Goal: Navigation & Orientation: Find specific page/section

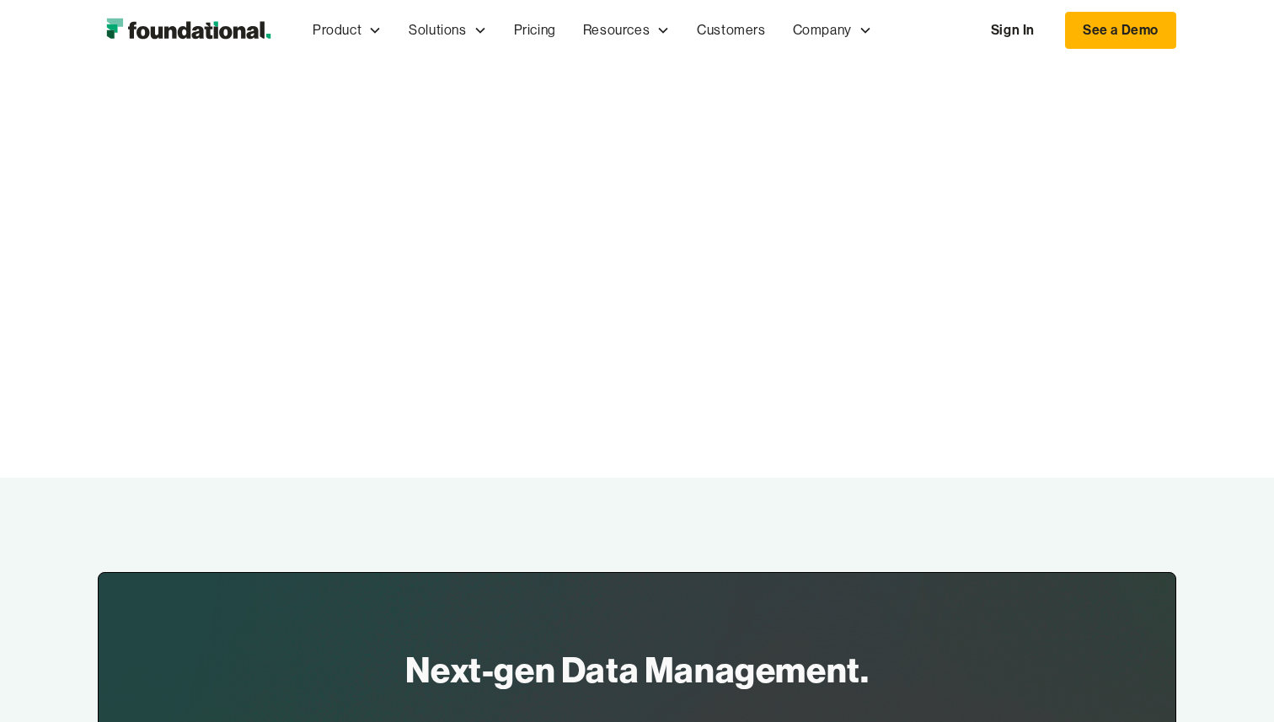
scroll to position [5636, 0]
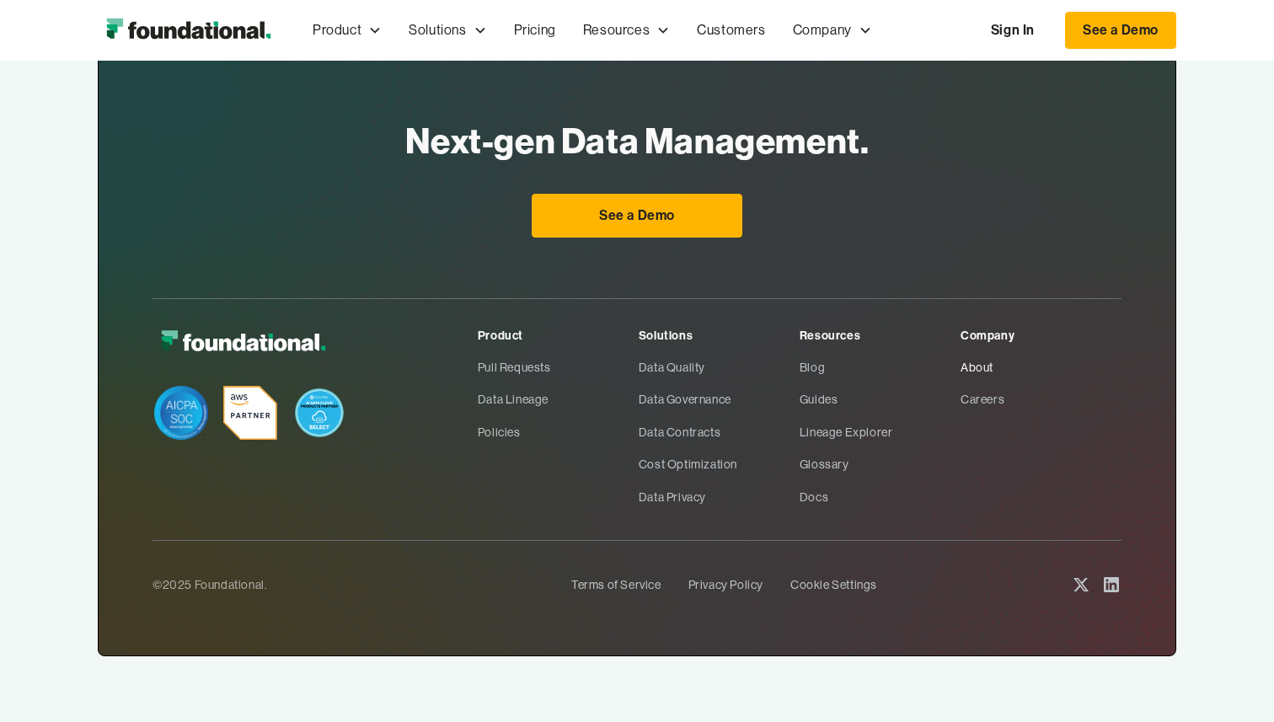
click at [969, 372] on link "About" at bounding box center [1041, 367] width 161 height 32
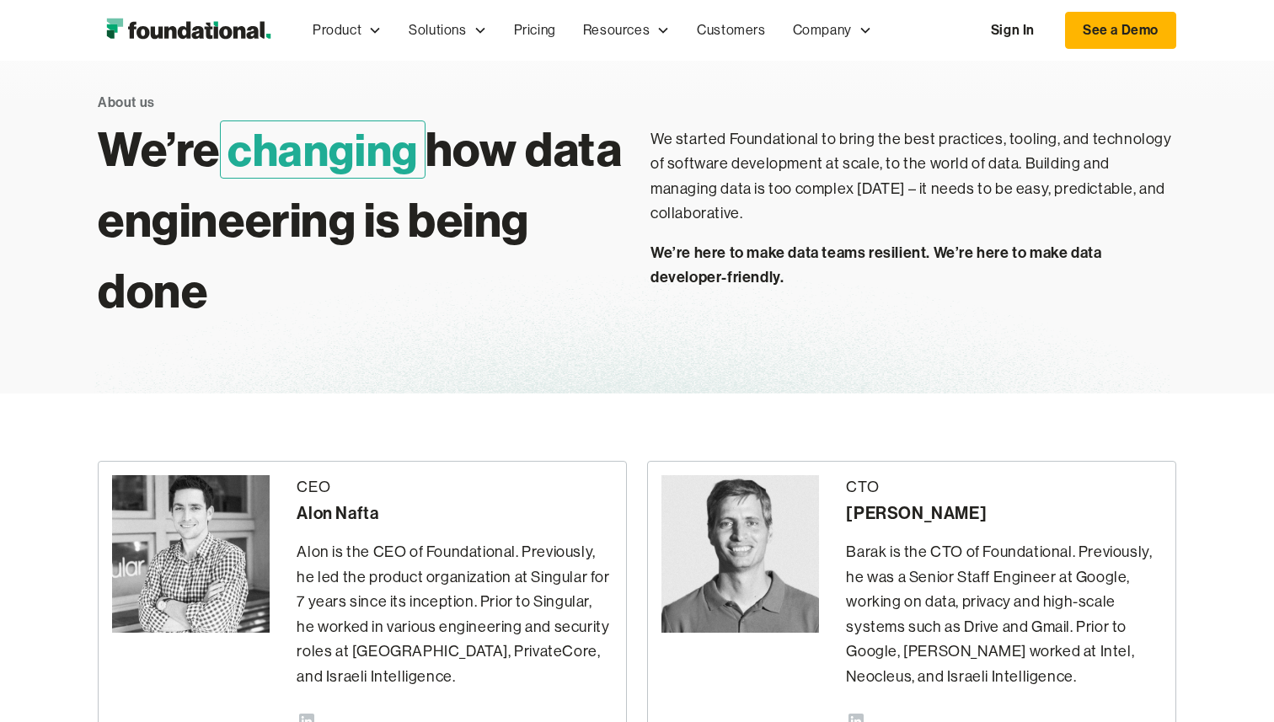
scroll to position [37, 0]
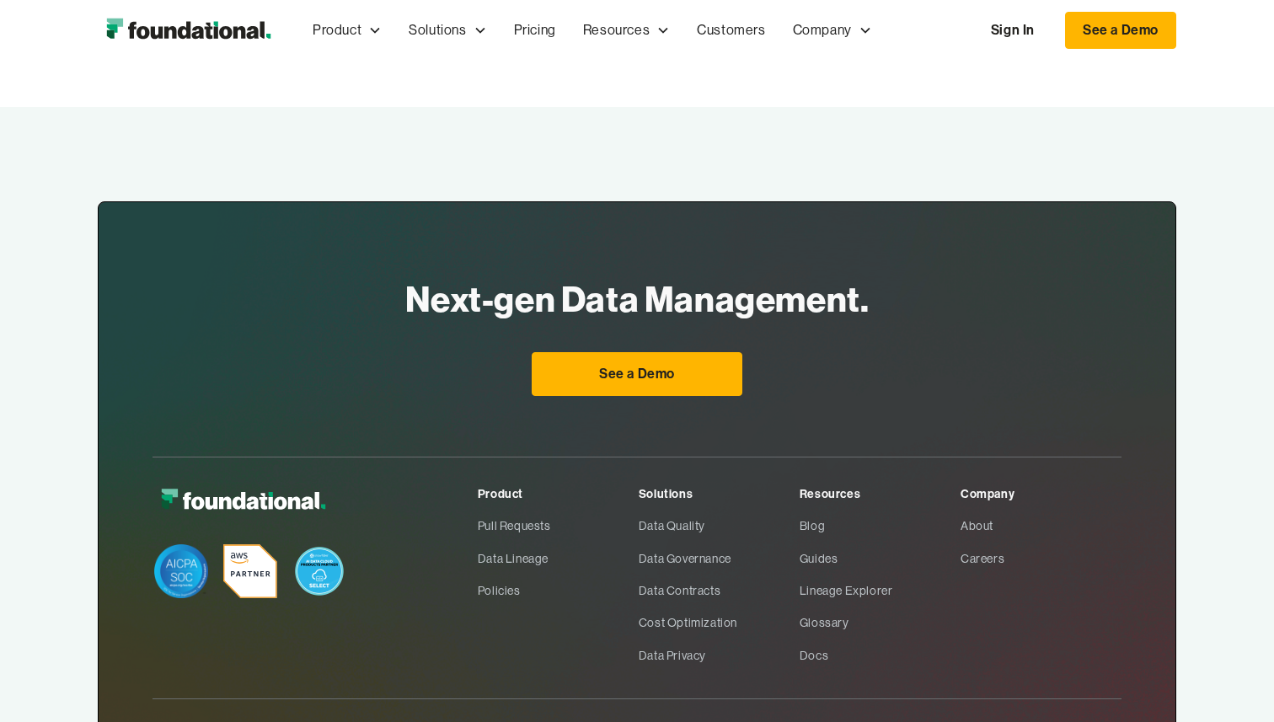
scroll to position [1087, 0]
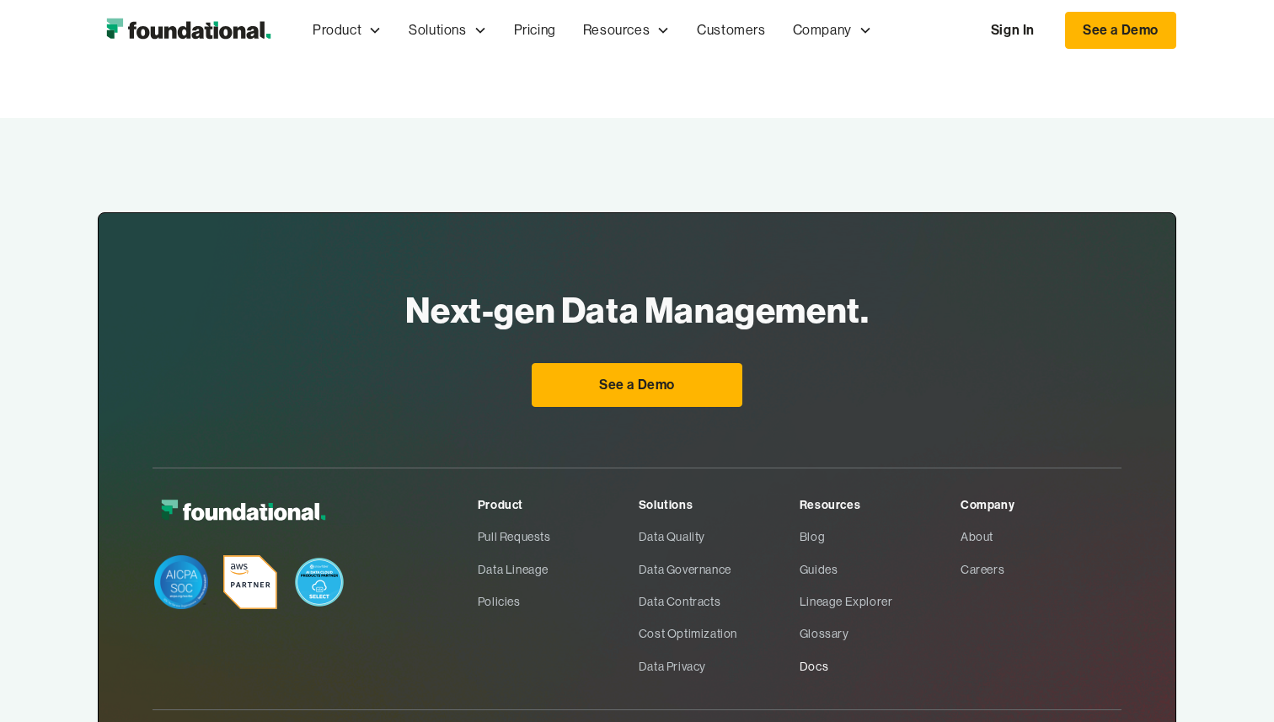
click at [817, 651] on link "Docs" at bounding box center [880, 667] width 161 height 32
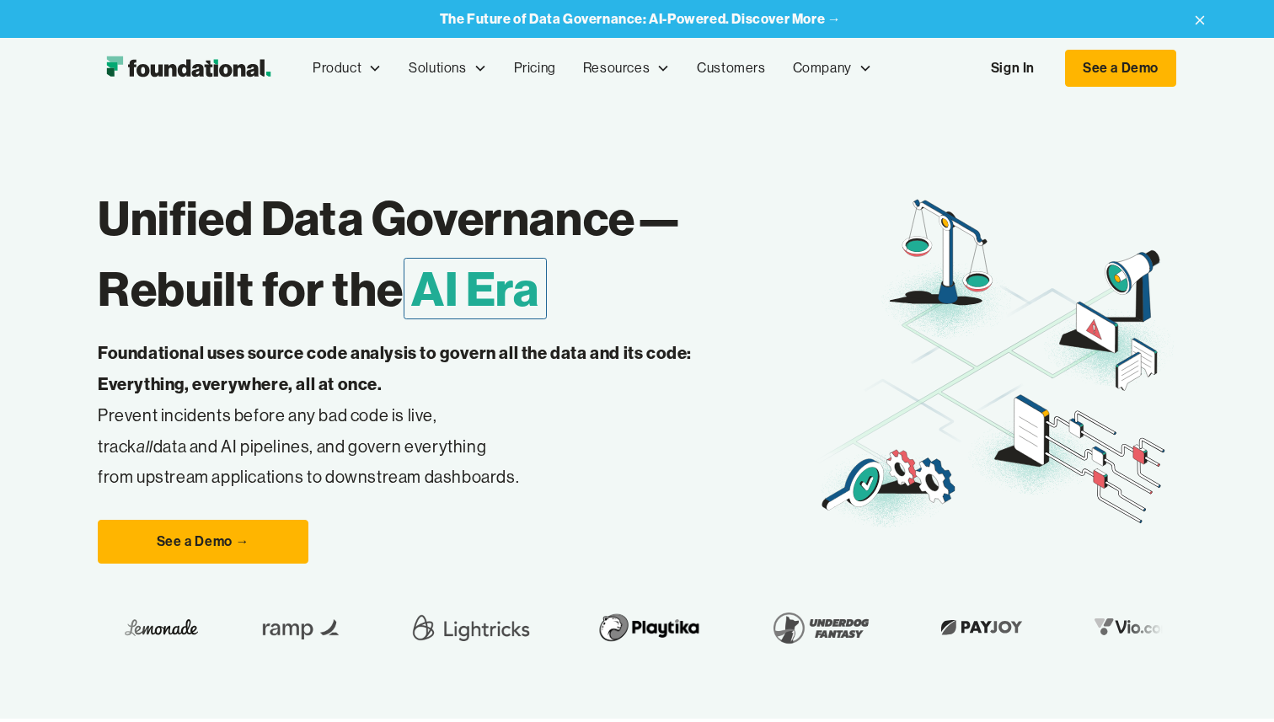
click at [913, 124] on div "Unified Data Governance— Rebuilt for the AI Era Foundational uses source code a…" at bounding box center [637, 409] width 1079 height 620
